Goal: Information Seeking & Learning: Learn about a topic

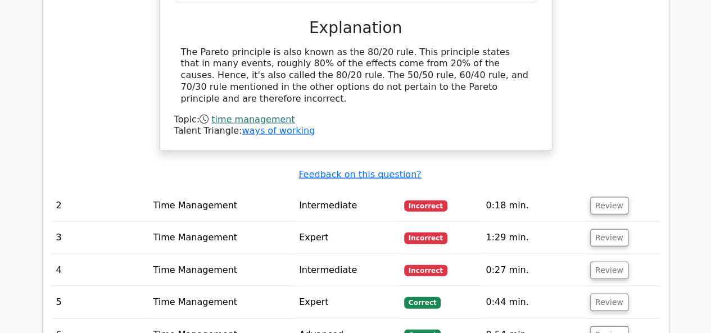
scroll to position [1133, 0]
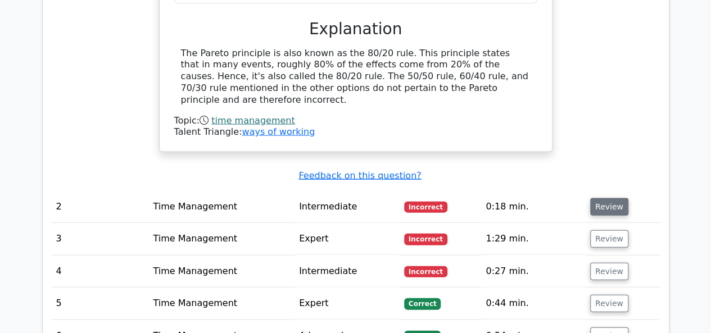
click at [590, 198] on button "Review" at bounding box center [609, 206] width 38 height 17
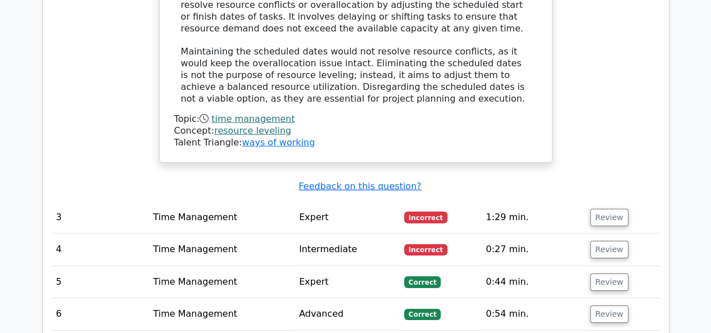
scroll to position [1615, 0]
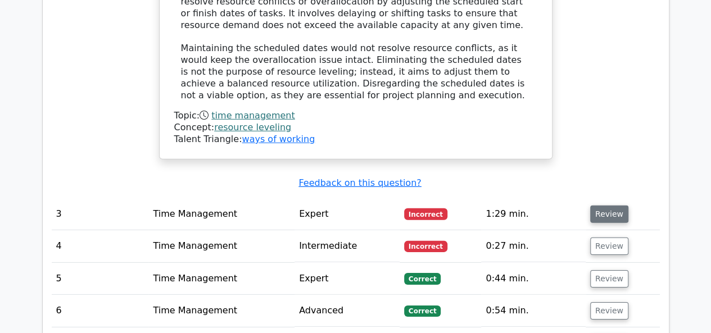
click at [606, 206] on button "Review" at bounding box center [609, 214] width 38 height 17
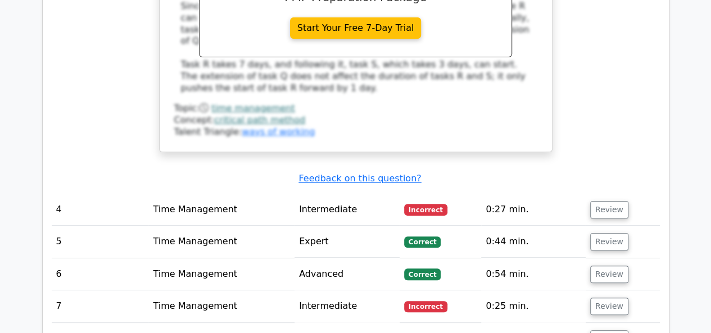
scroll to position [2201, 0]
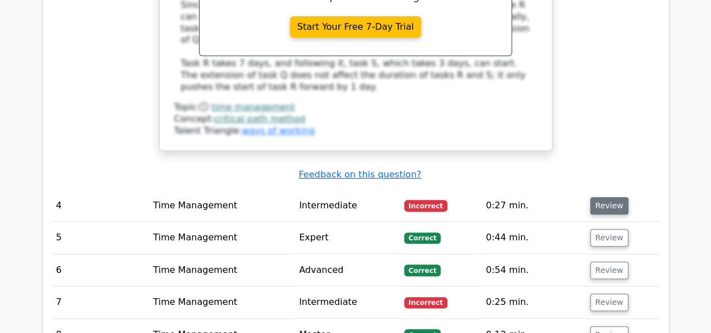
click at [594, 197] on button "Review" at bounding box center [609, 205] width 38 height 17
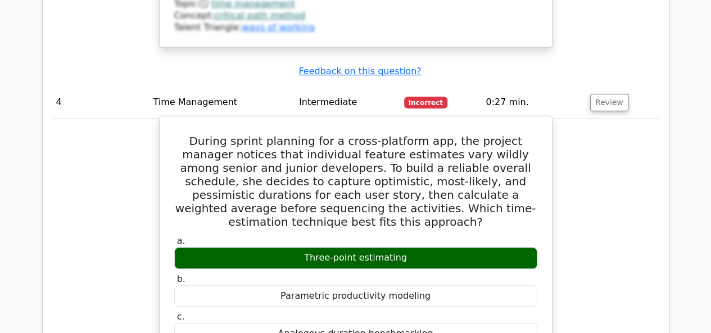
scroll to position [2303, 0]
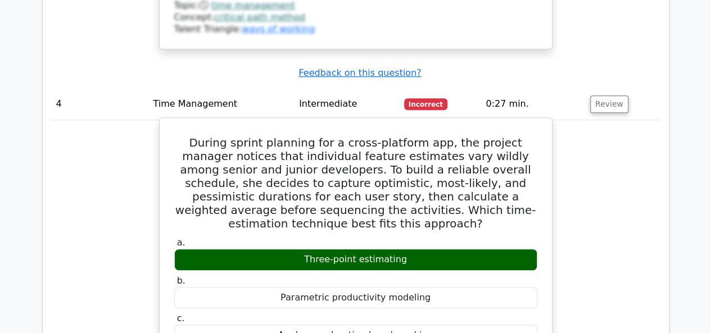
drag, startPoint x: 181, startPoint y: 54, endPoint x: 470, endPoint y: 281, distance: 367.2
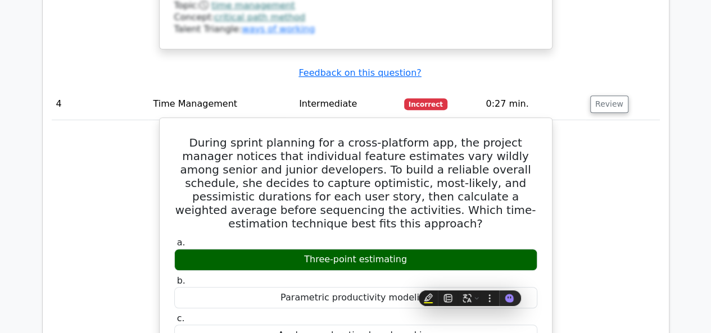
copy div "During sprint planning for a cross-platform app, the project manager notices th…"
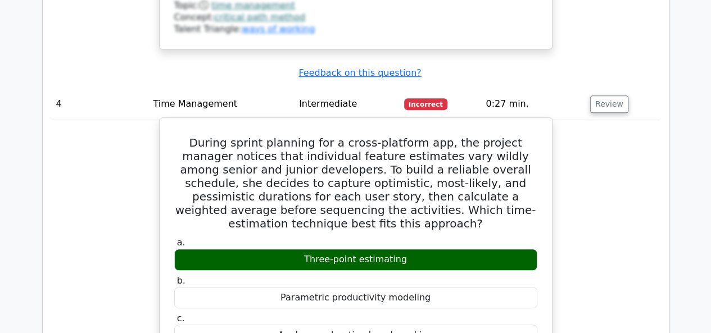
click at [323, 136] on h5 "During sprint planning for a cross-platform app, the project manager notices th…" at bounding box center [355, 183] width 365 height 94
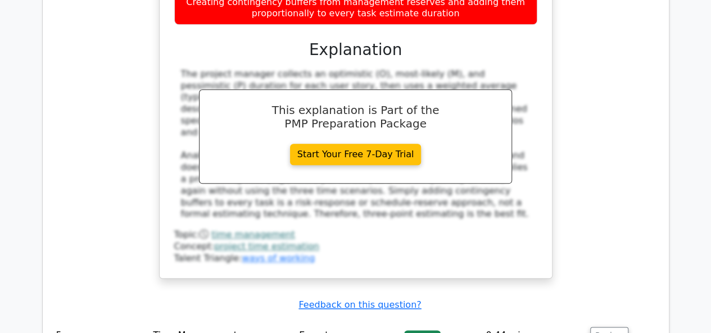
scroll to position [2675, 0]
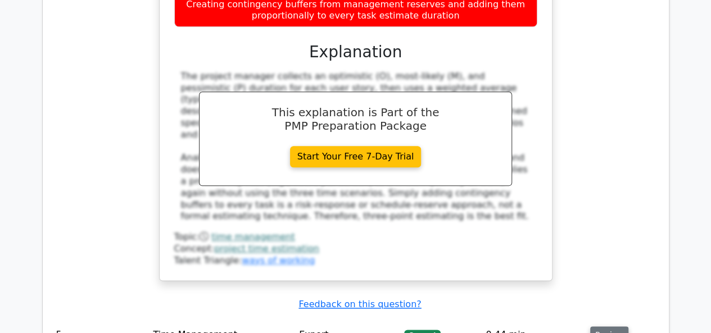
click at [596, 326] on button "Review" at bounding box center [609, 334] width 38 height 17
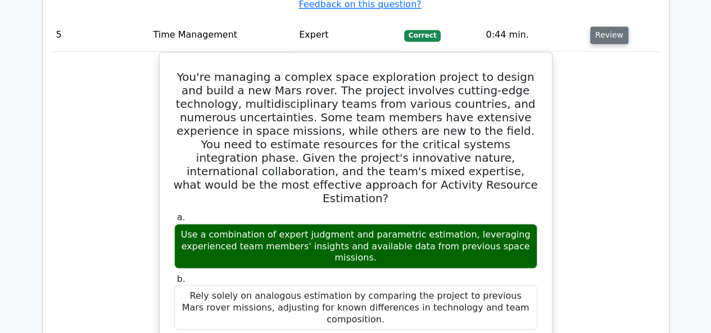
scroll to position [2976, 0]
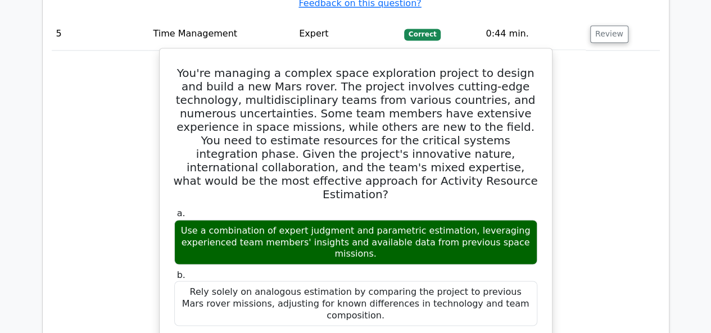
drag, startPoint x: 220, startPoint y: 197, endPoint x: 289, endPoint y: 194, distance: 69.8
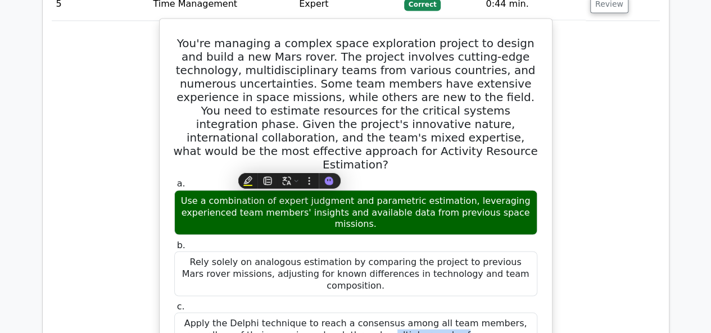
scroll to position [3005, 0]
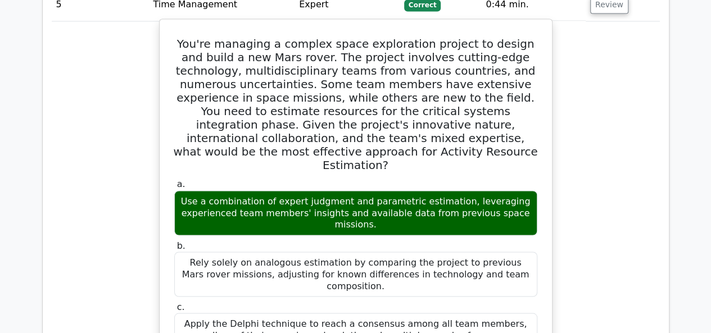
click at [441, 313] on div "Apply the Delphi technique to reach a consensus among all team members, regardl…" at bounding box center [355, 335] width 363 height 45
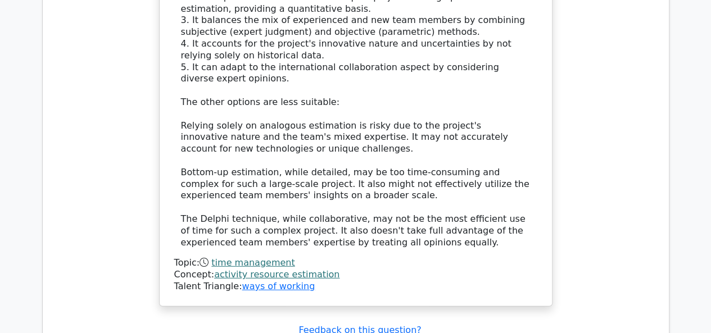
scroll to position [3562, 0]
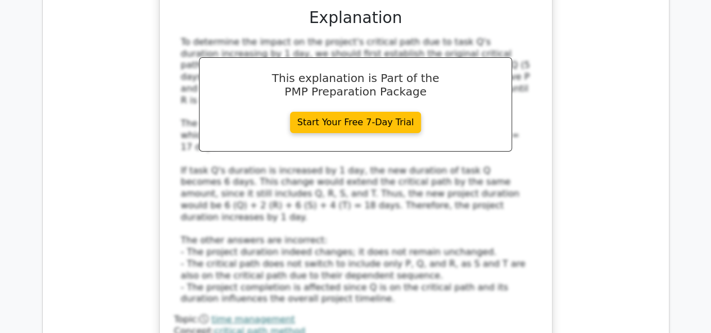
scroll to position [4200, 0]
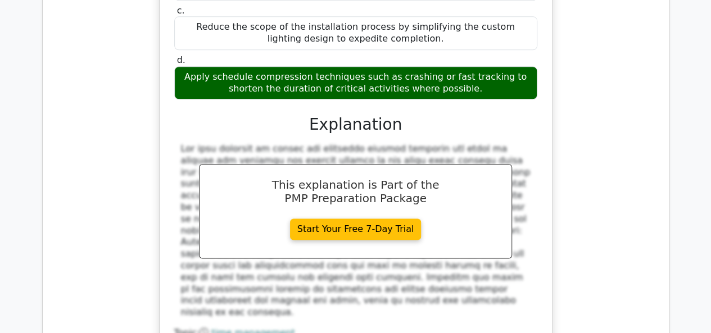
scroll to position [4864, 0]
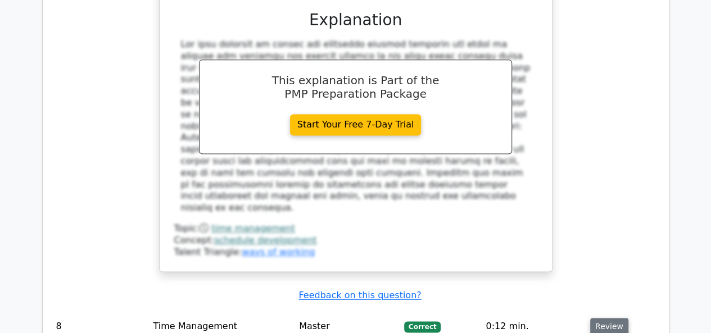
scroll to position [0, 7]
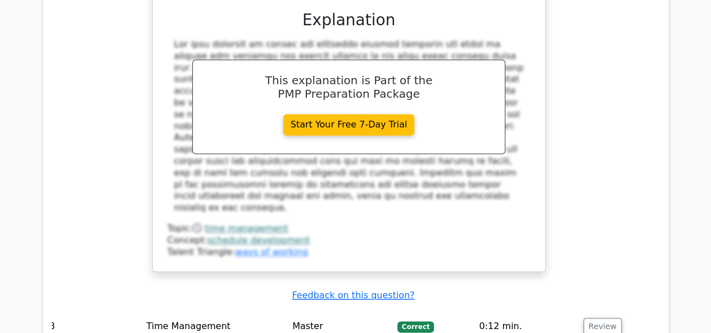
drag, startPoint x: 171, startPoint y: 123, endPoint x: 392, endPoint y: 291, distance: 277.5
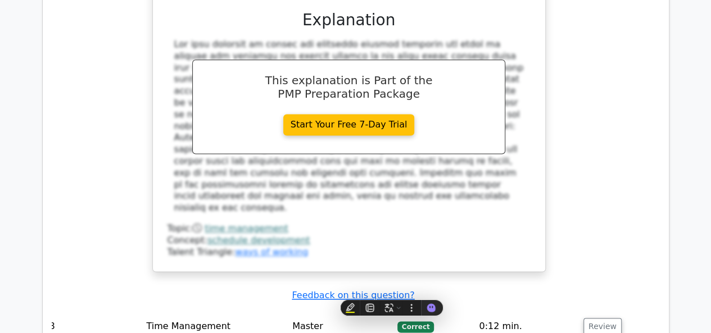
copy div "Which time management technique involves minimizing the number of times you swi…"
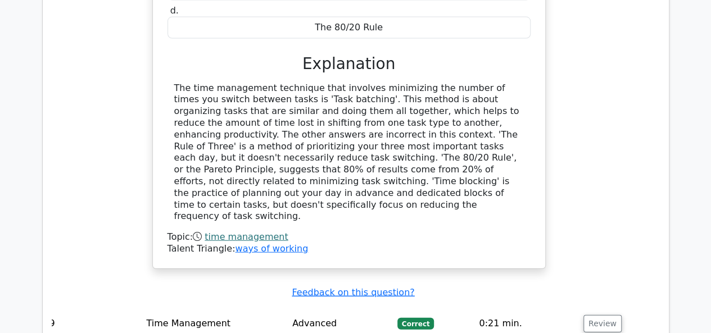
scroll to position [5469, 0]
click at [607, 315] on button "Review" at bounding box center [602, 323] width 38 height 17
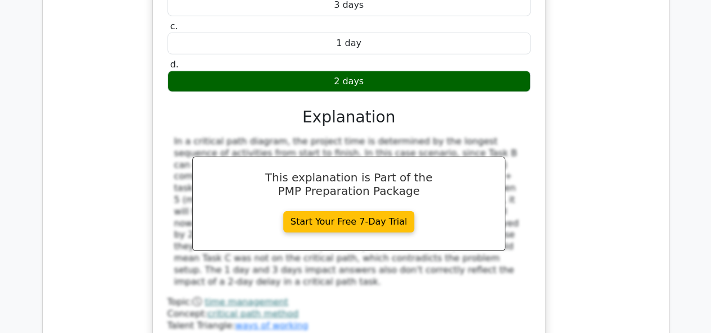
scroll to position [5946, 0]
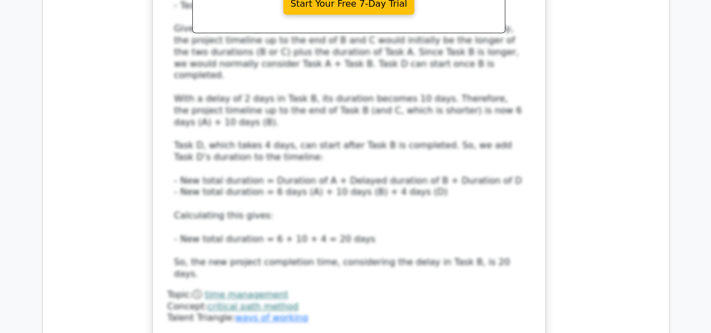
scroll to position [6727, 0]
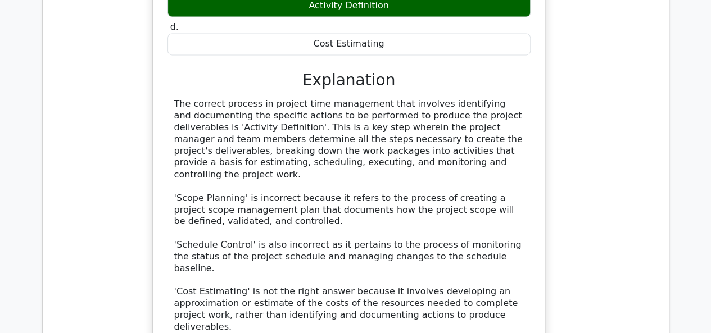
scroll to position [7293, 0]
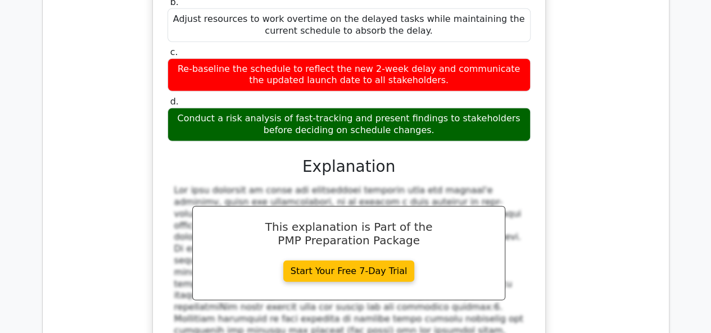
scroll to position [7960, 0]
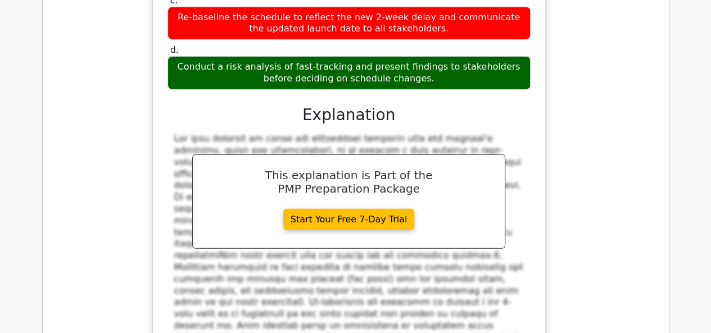
scroll to position [8006, 0]
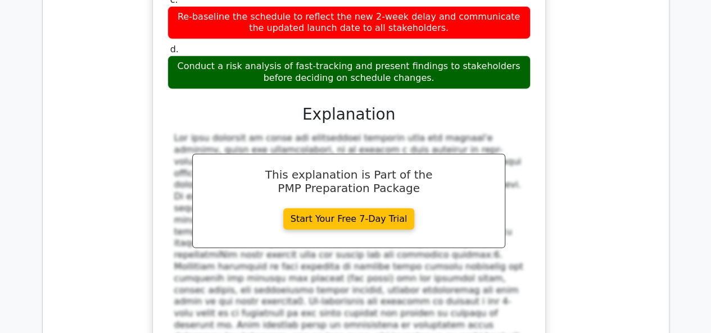
drag, startPoint x: 166, startPoint y: 108, endPoint x: 369, endPoint y: 292, distance: 274.5
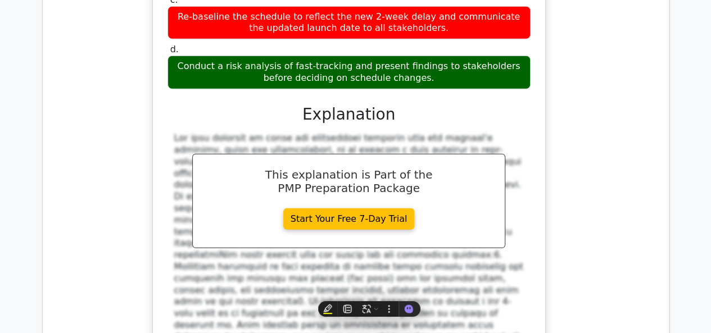
copy div "In a network diagram, Task A has an early start (ES) of 10 and a duration of 5 …"
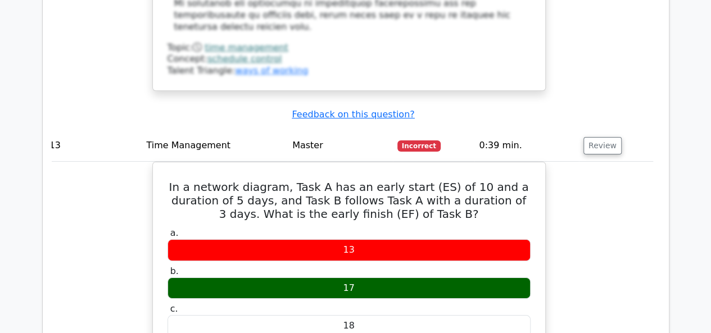
scroll to position [8375, 0]
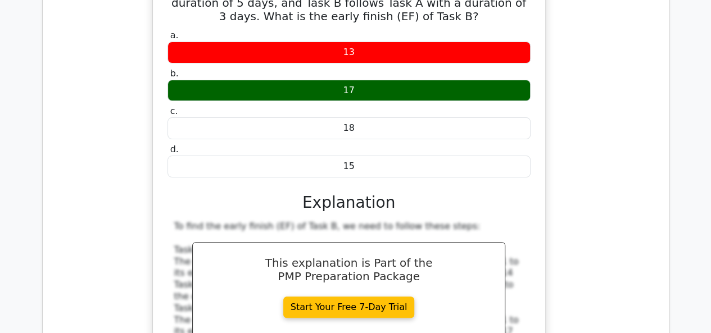
scroll to position [8577, 0]
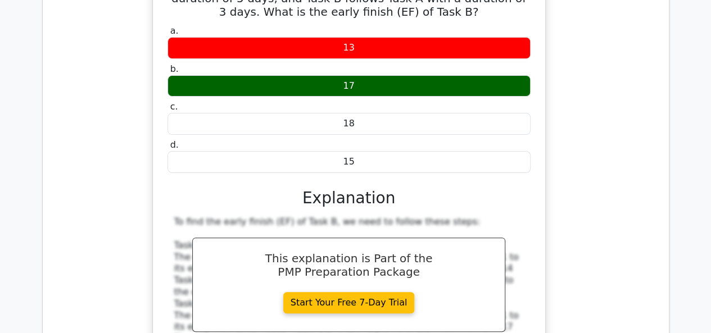
drag, startPoint x: 344, startPoint y: 116, endPoint x: 451, endPoint y: 265, distance: 183.2
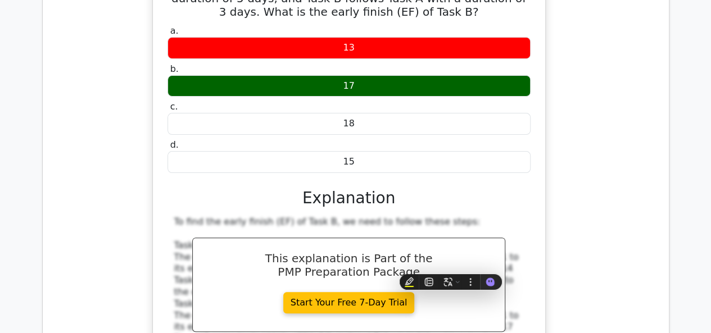
copy div "n a project schedule, when two high-priority tasks are allocated to the same re…"
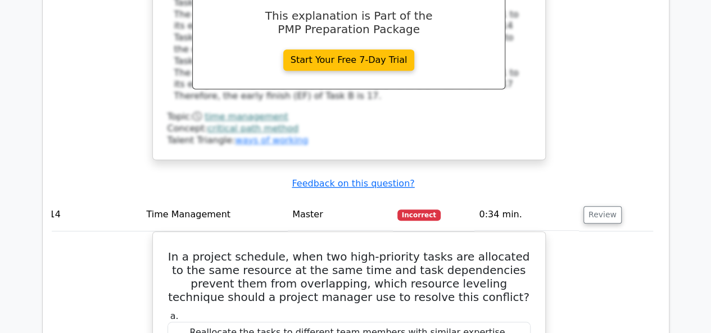
scroll to position [8842, 0]
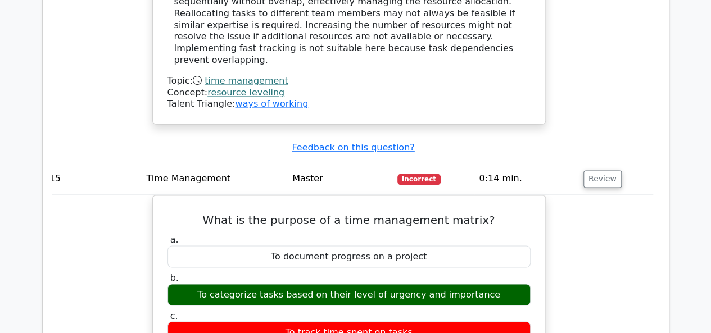
scroll to position [9360, 0]
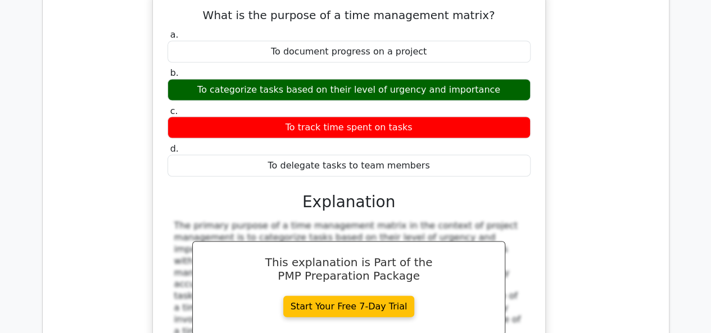
scroll to position [9561, 0]
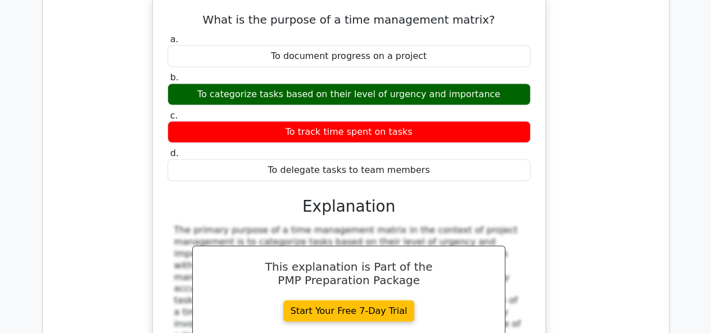
drag, startPoint x: 189, startPoint y: 15, endPoint x: 451, endPoint y: 277, distance: 369.9
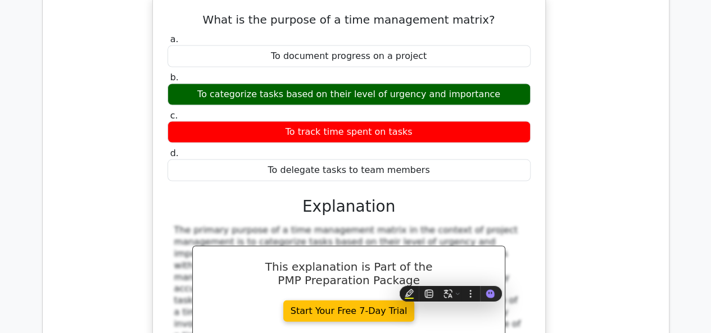
copy div "In a pharmaceutical project developing a new drug, the project manager discover…"
